Goal: Use online tool/utility: Utilize a website feature to perform a specific function

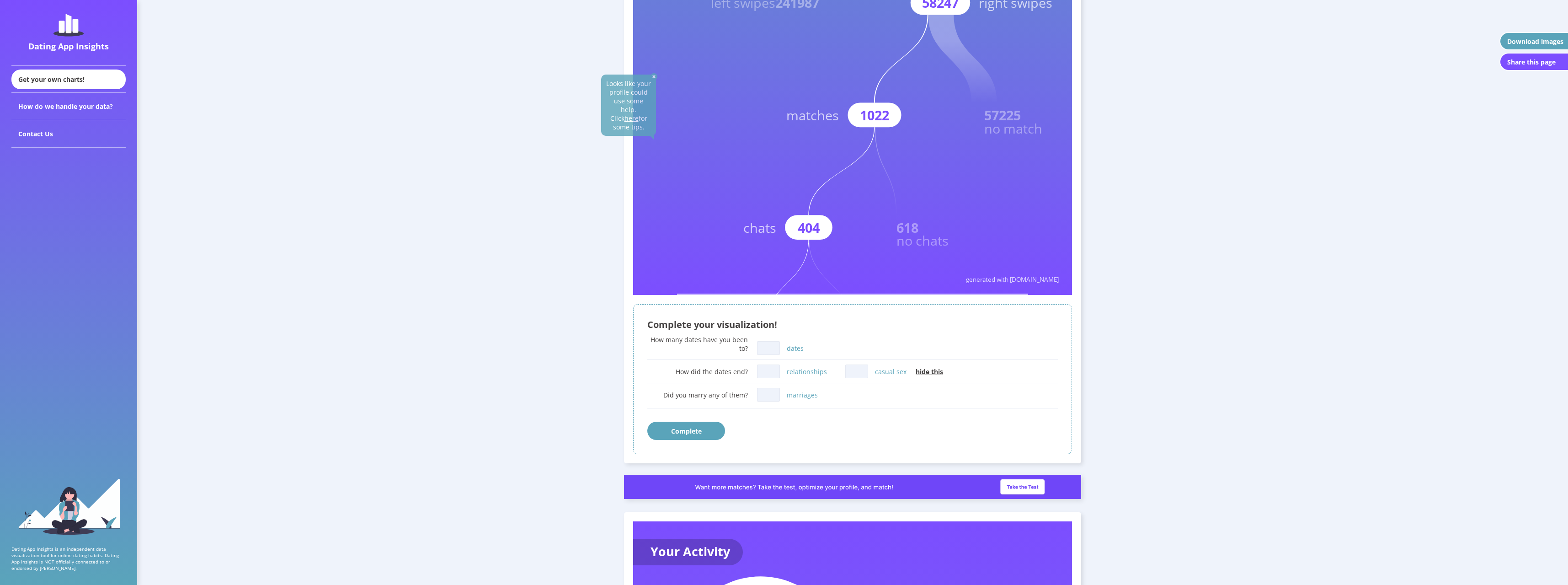
scroll to position [320, 0]
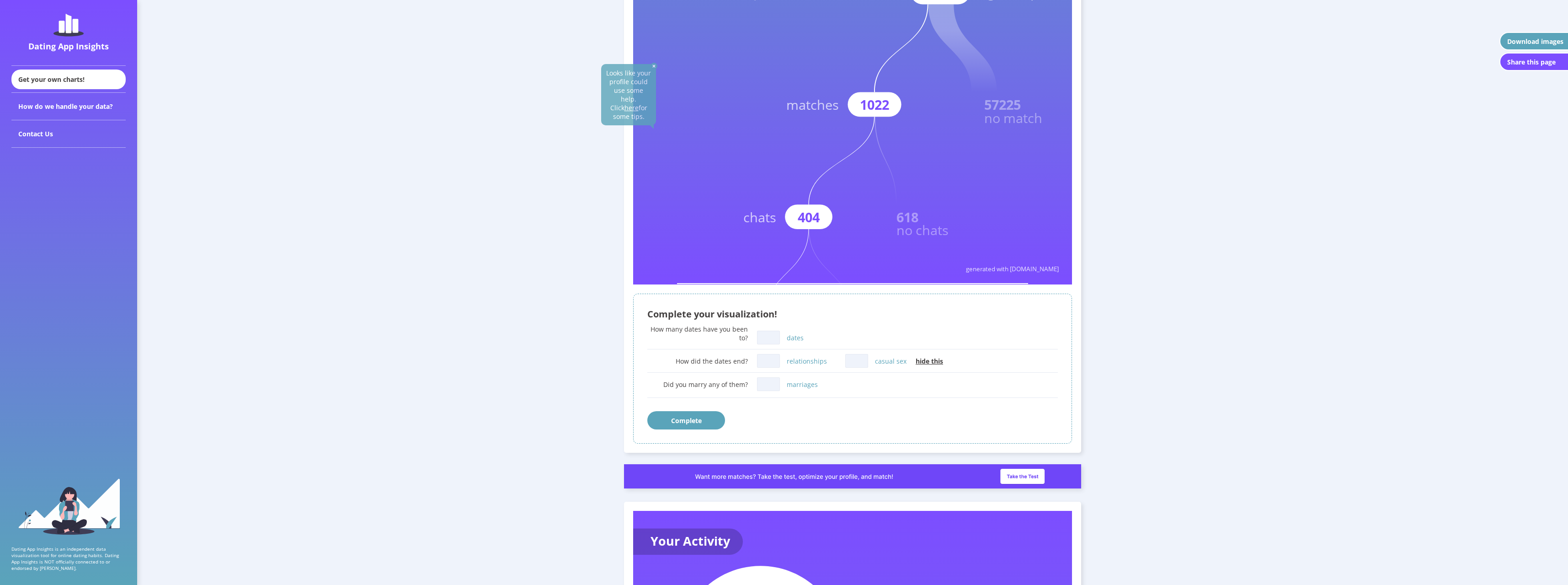
click at [766, 341] on input "dates" at bounding box center [769, 337] width 23 height 14
type input "0"
click at [769, 362] on input "relationships" at bounding box center [769, 360] width 23 height 14
type input "0"
click at [774, 383] on input "marriages" at bounding box center [769, 384] width 23 height 14
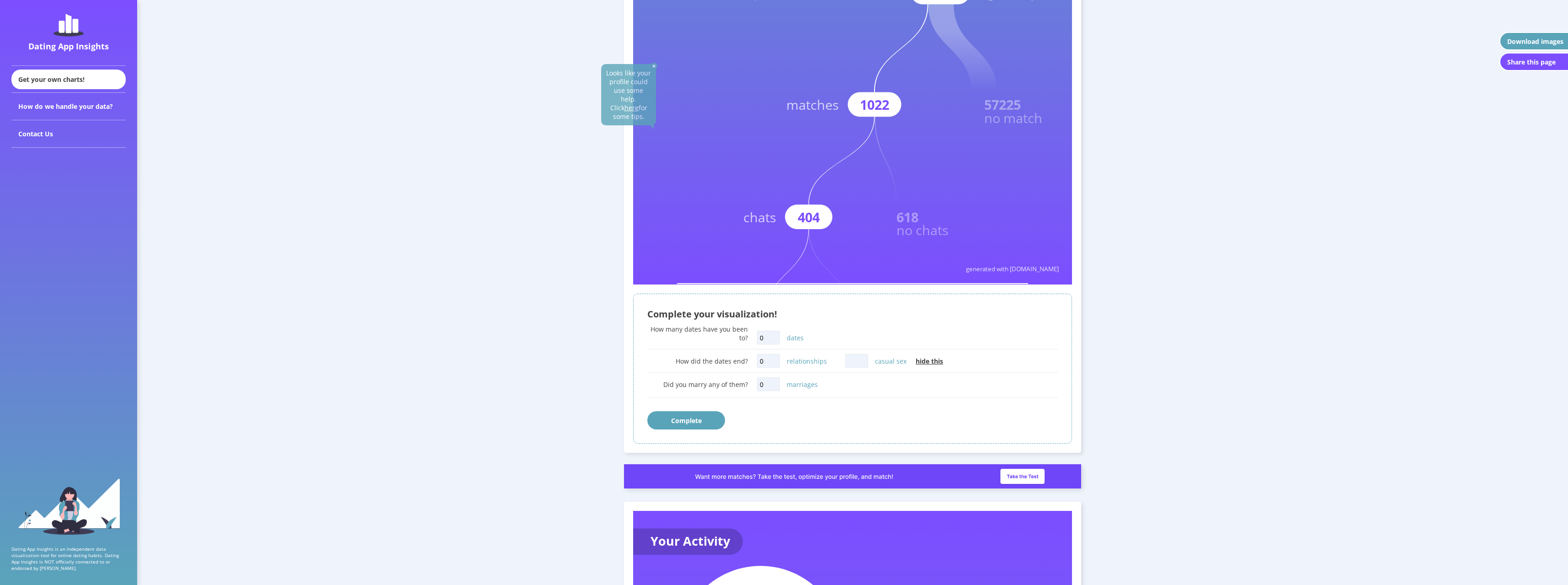
type input "0"
click at [858, 359] on input "casual sex" at bounding box center [857, 360] width 23 height 14
type input "0"
click at [702, 426] on button "Complete" at bounding box center [686, 420] width 78 height 18
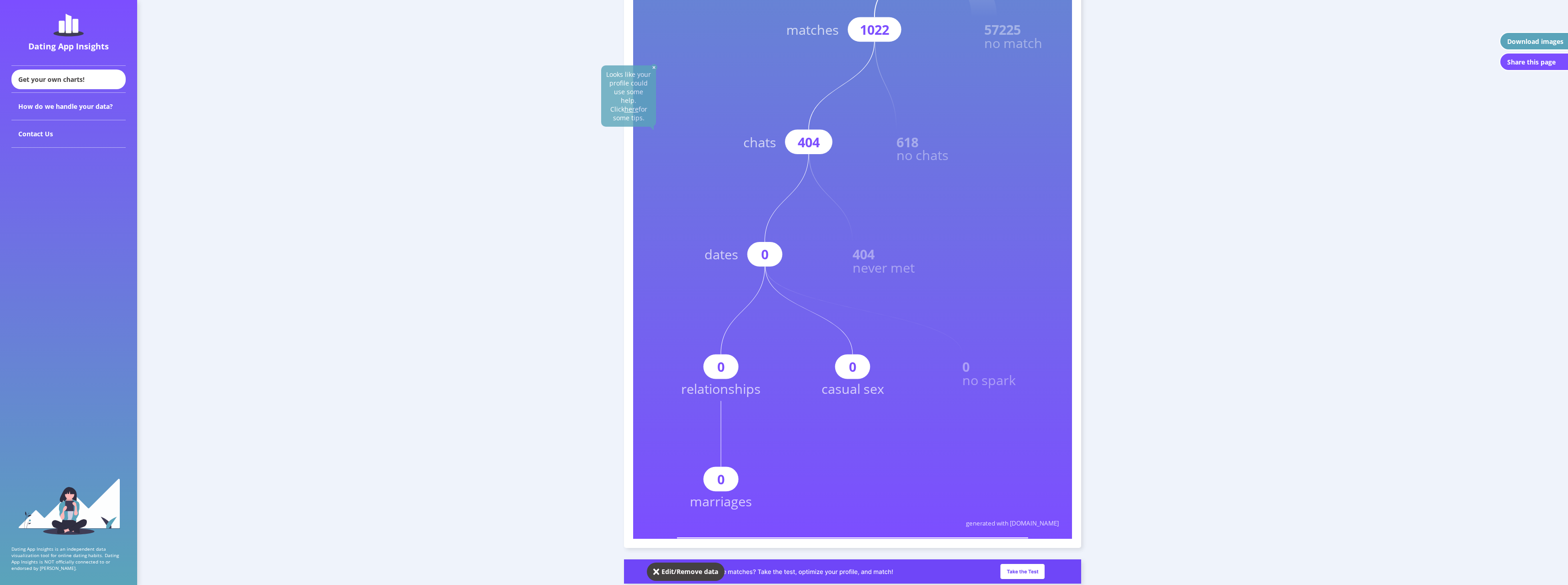
scroll to position [388, 0]
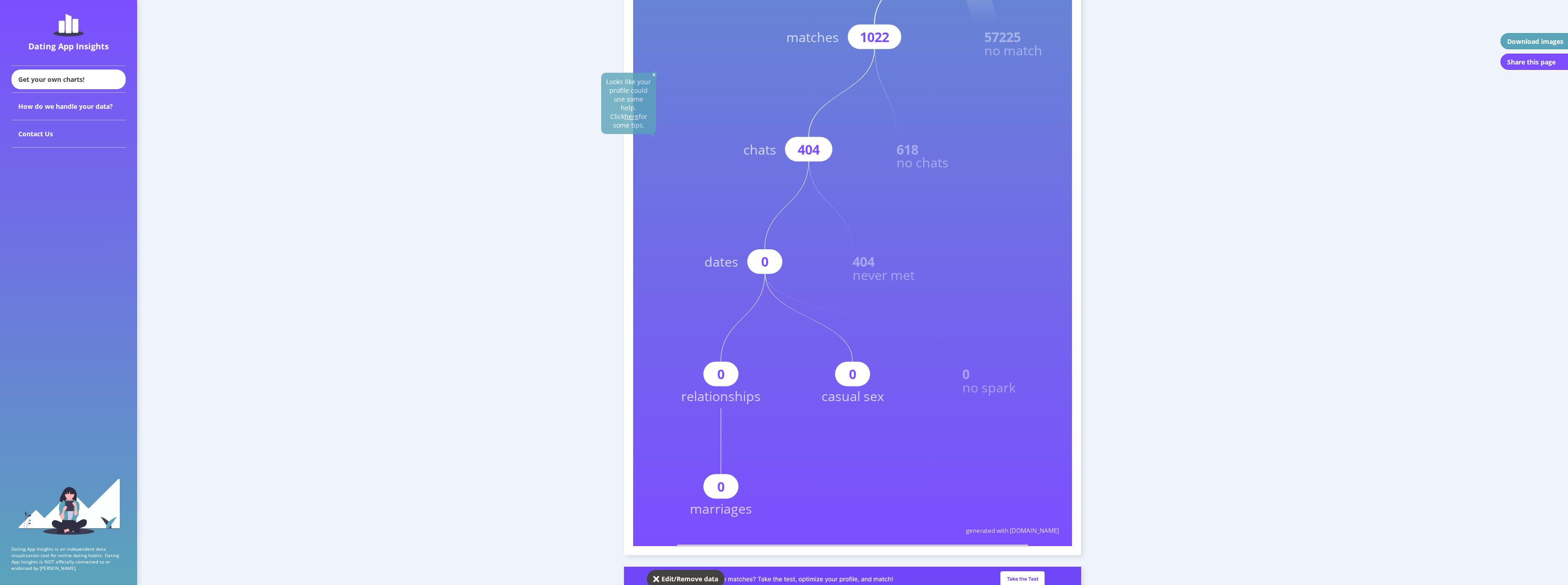
click at [629, 112] on u "here" at bounding box center [631, 116] width 14 height 9
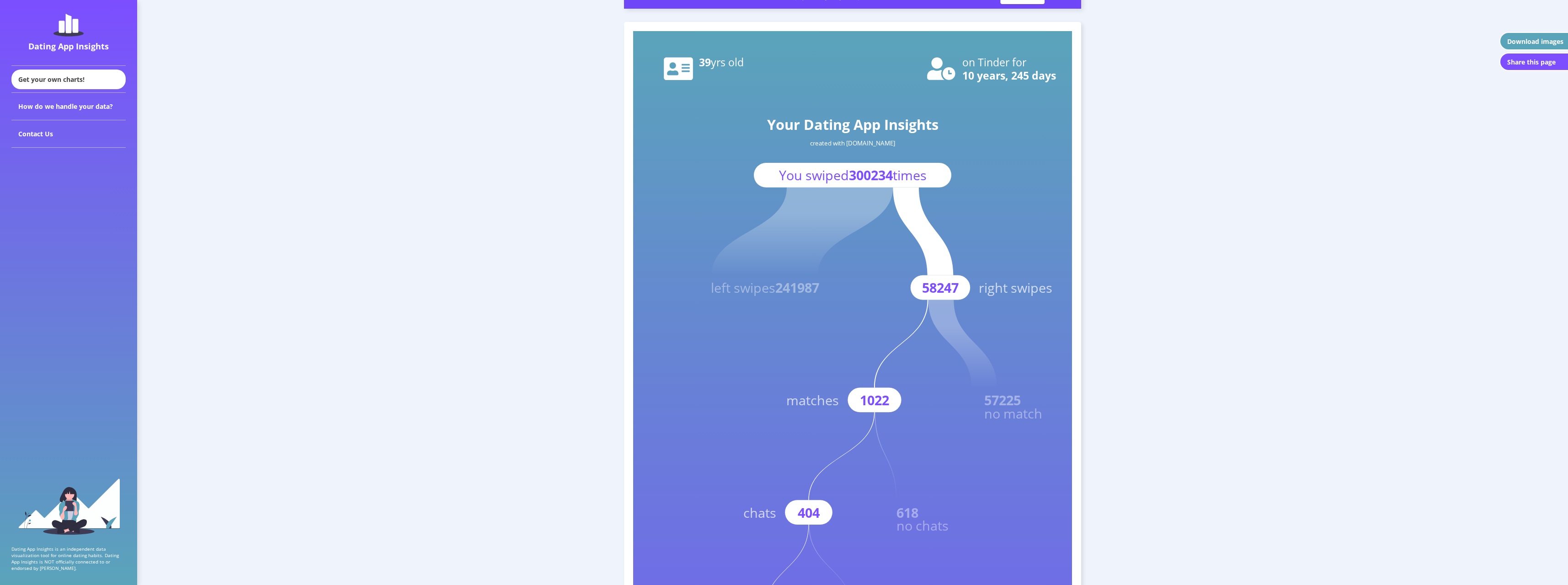
scroll to position [46, 0]
